Goal: Information Seeking & Learning: Learn about a topic

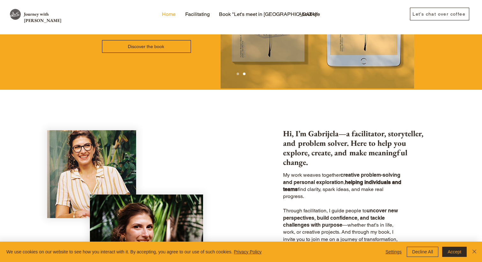
scroll to position [109, 0]
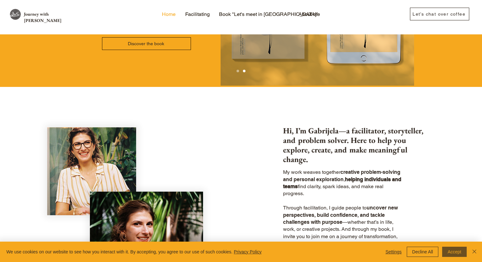
click at [451, 250] on button "Accept" at bounding box center [454, 252] width 25 height 10
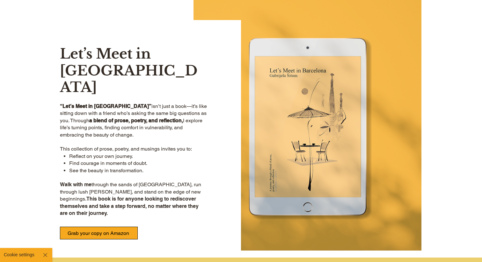
scroll to position [446, 0]
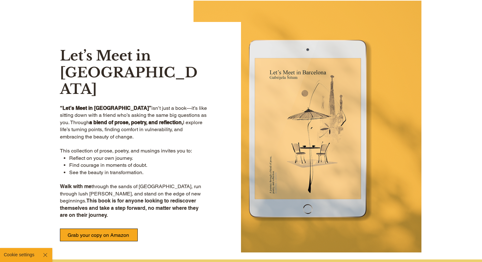
click at [328, 153] on div at bounding box center [348, 141] width 215 height 238
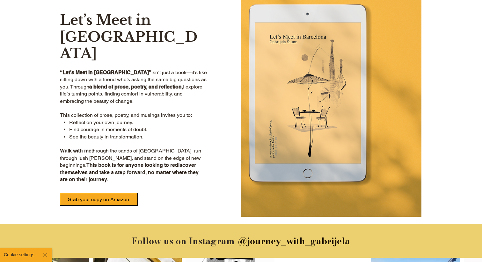
scroll to position [492, 0]
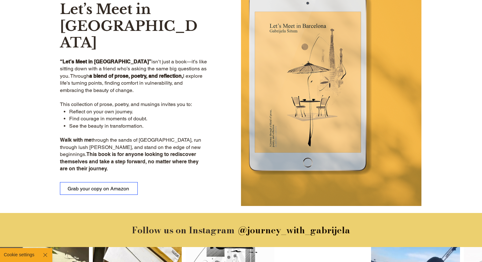
click at [102, 183] on span "Grab your copy on Amazon" at bounding box center [98, 189] width 77 height 12
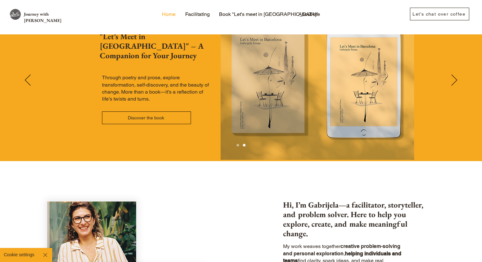
scroll to position [0, 0]
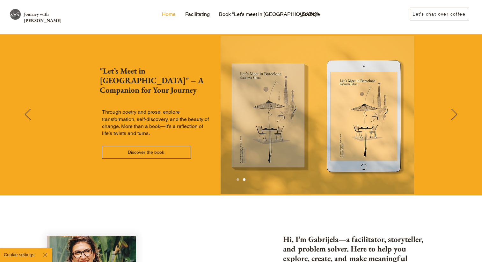
click at [459, 109] on div "Slideshow" at bounding box center [241, 114] width 482 height 161
click at [454, 109] on icon "Next" at bounding box center [454, 114] width 6 height 11
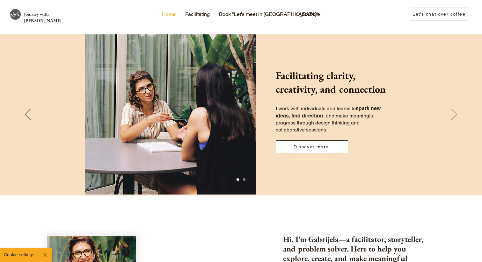
click at [454, 109] on icon "Next" at bounding box center [454, 114] width 6 height 11
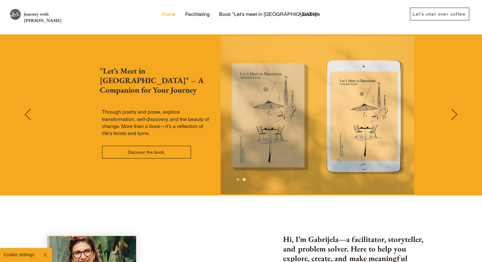
click at [218, 2] on div at bounding box center [240, 15] width 277 height 31
click at [310, 15] on p "About me" at bounding box center [309, 15] width 28 height 10
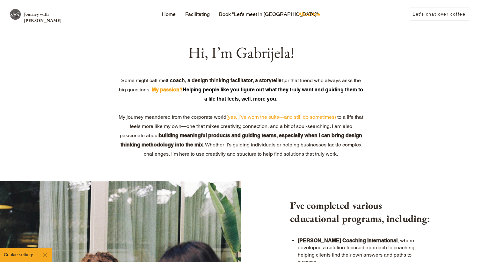
scroll to position [27, 0]
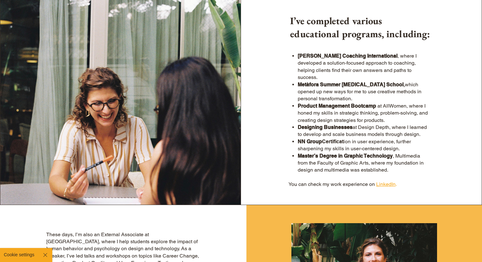
click at [338, 88] on p "Metàfora Summer [MEDICAL_DATA] School , which opened up new ways for me to use …" at bounding box center [363, 91] width 130 height 21
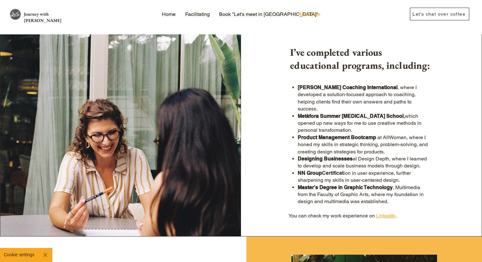
scroll to position [153, 0]
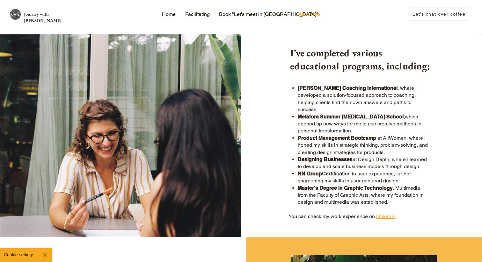
click at [305, 135] on span "Product Management Bootcamp" at bounding box center [337, 138] width 78 height 6
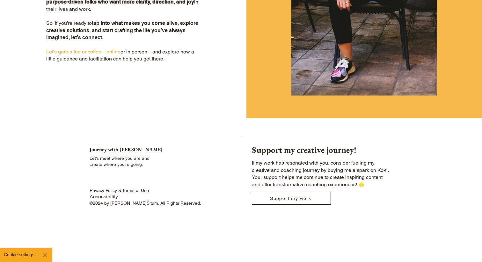
scroll to position [536, 0]
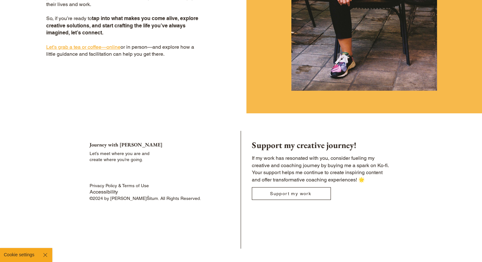
click at [213, 114] on div "Journey with [PERSON_NAME] Let’s meet where you are and create where you’re goi…" at bounding box center [241, 190] width 482 height 154
